Goal: Information Seeking & Learning: Learn about a topic

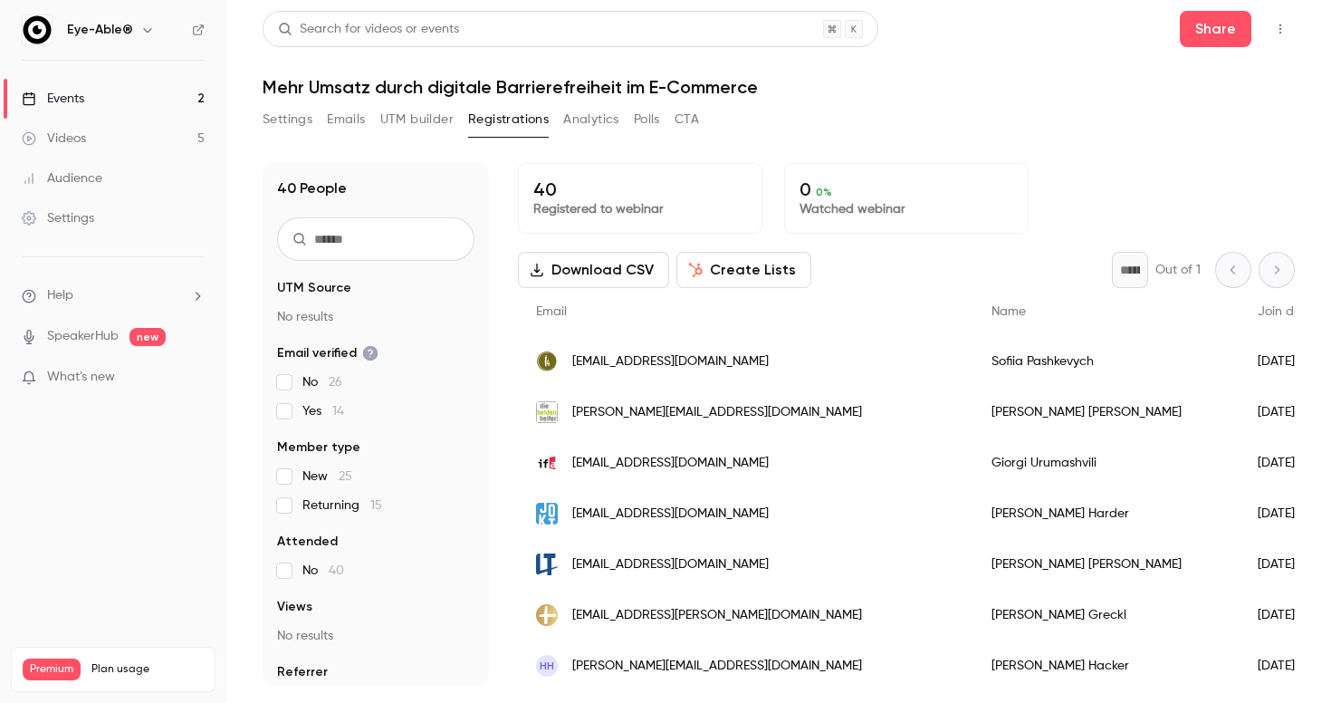
click at [86, 99] on link "Events 2" at bounding box center [113, 99] width 226 height 40
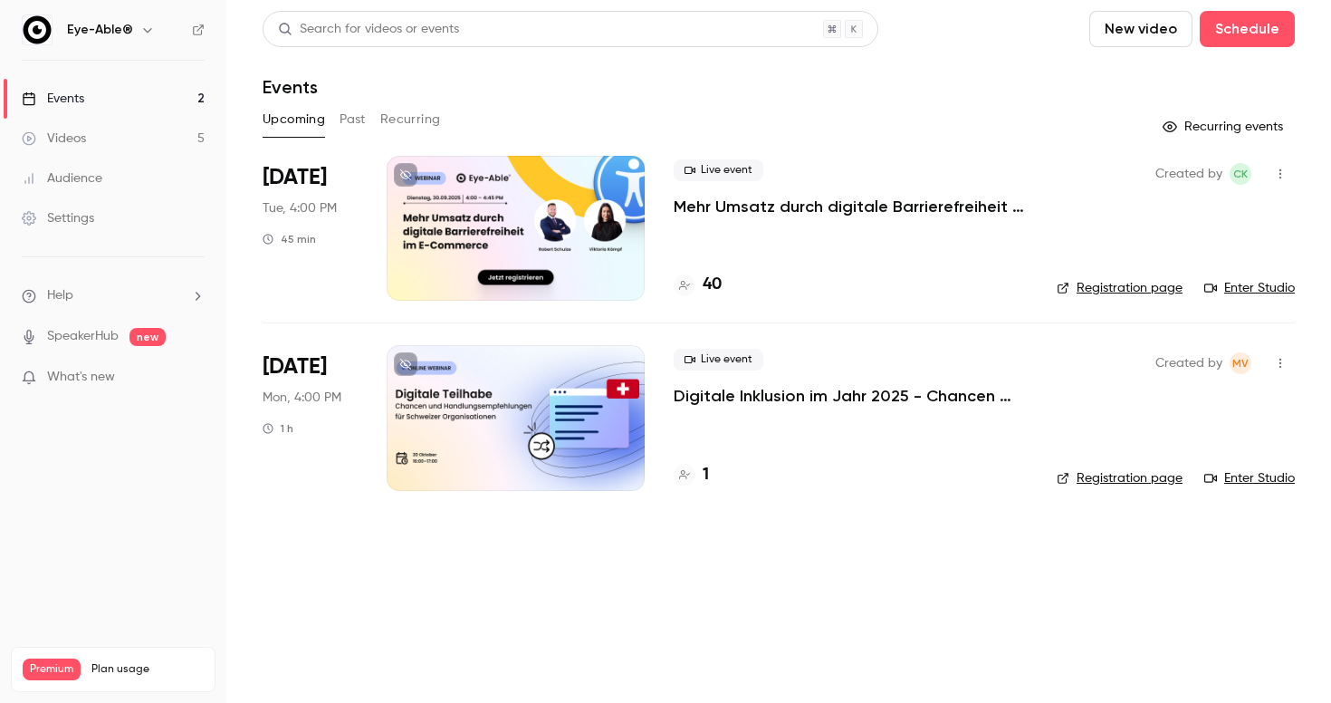
click at [705, 475] on h4 "1" at bounding box center [706, 475] width 6 height 24
